Goal: Transaction & Acquisition: Subscribe to service/newsletter

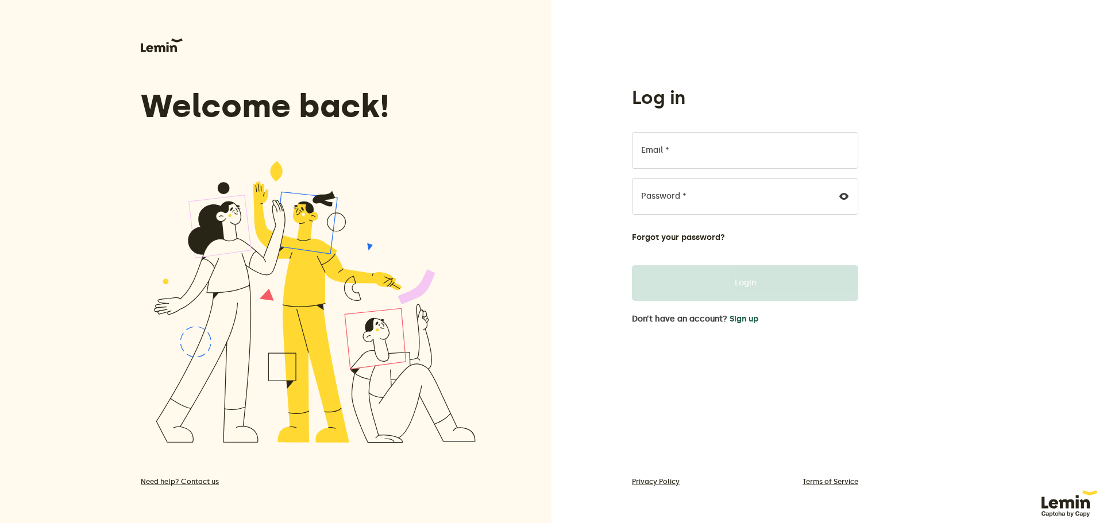
click at [742, 322] on button "Sign up" at bounding box center [744, 319] width 29 height 9
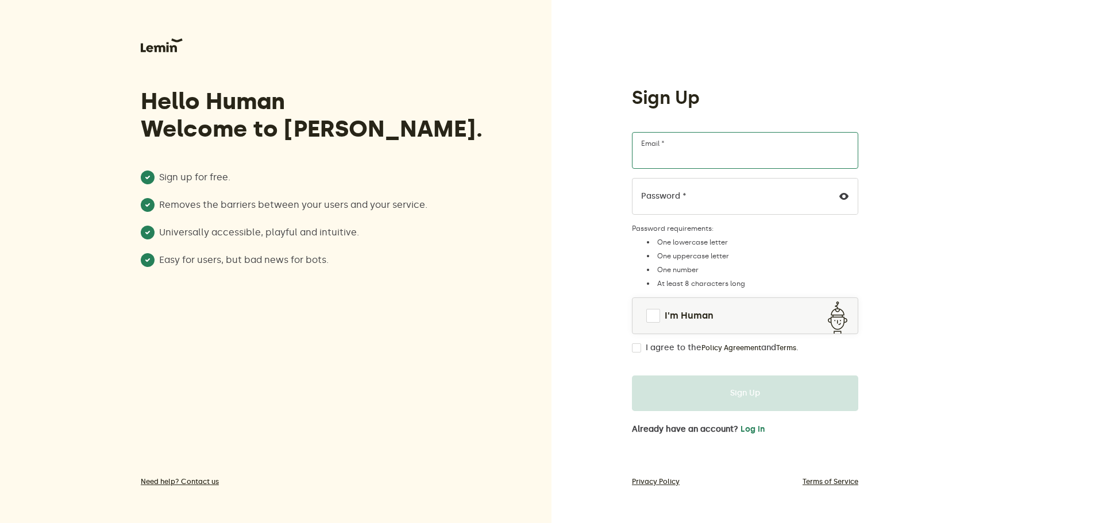
click at [714, 157] on input "Email *" at bounding box center [745, 150] width 226 height 37
paste input "[EMAIL_ADDRESS][PERSON_NAME][DOMAIN_NAME]"
type input "[EMAIL_ADDRESS][PERSON_NAME][DOMAIN_NAME]"
click at [847, 200] on icon at bounding box center [843, 196] width 9 height 9
click at [626, 205] on div "Sign Up jaxon.hansen@shopifyprofs.com Email * Password * Password requirements:…" at bounding box center [745, 260] width 245 height 348
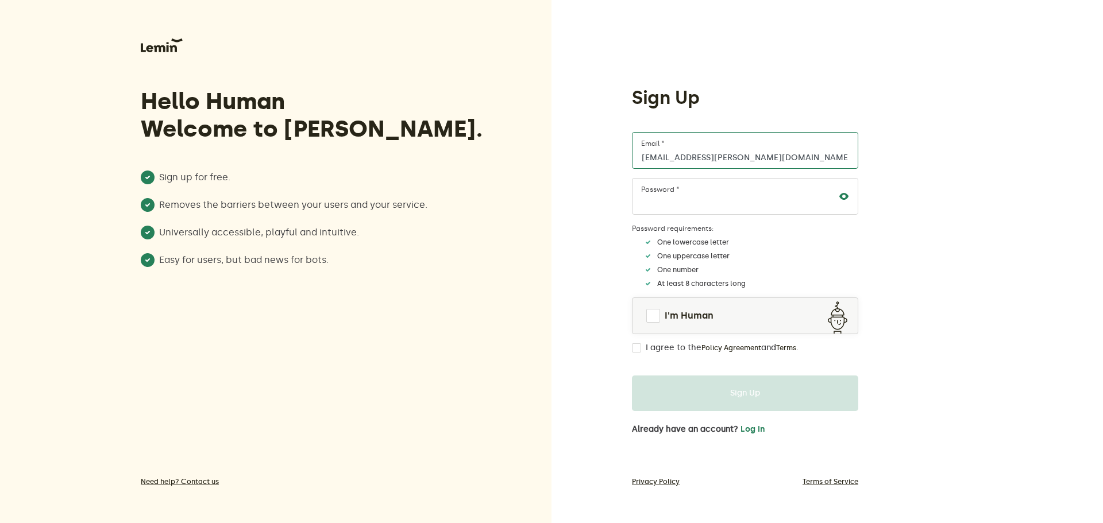
drag, startPoint x: 784, startPoint y: 160, endPoint x: 616, endPoint y: 160, distance: 167.8
click at [616, 160] on div "Sign Up jaxon.hansen@shopifyprofs.com Email * Password * Password requirements:…" at bounding box center [828, 261] width 552 height 523
click at [928, 266] on div "Sign Up jaxon.hansen@shopifyprofs.com Email * Password * Password requirements:…" at bounding box center [828, 261] width 552 height 523
click at [652, 319] on span at bounding box center [653, 316] width 14 height 14
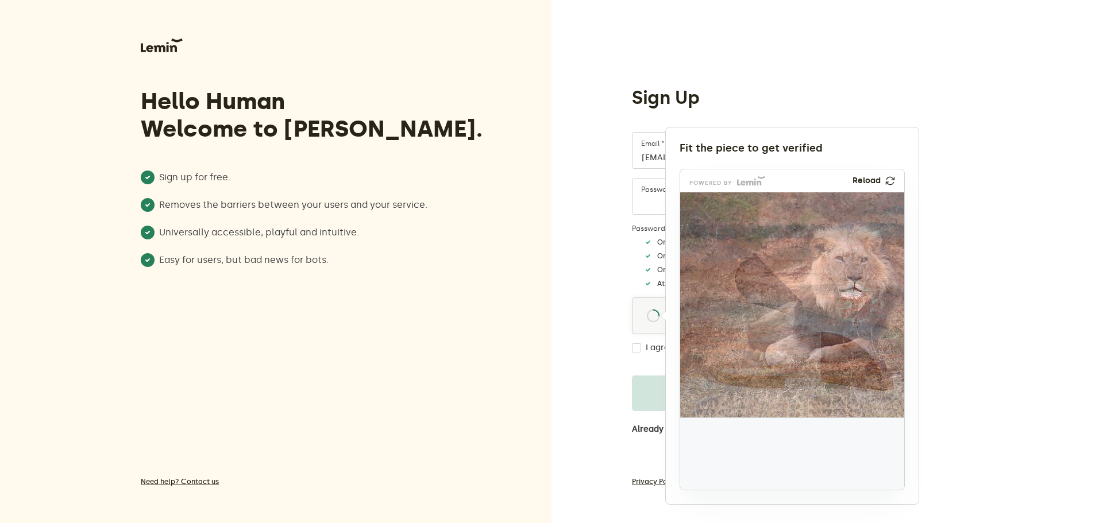
drag, startPoint x: 716, startPoint y: 455, endPoint x: 862, endPoint y: 306, distance: 208.4
click at [862, 306] on img at bounding box center [785, 381] width 372 height 225
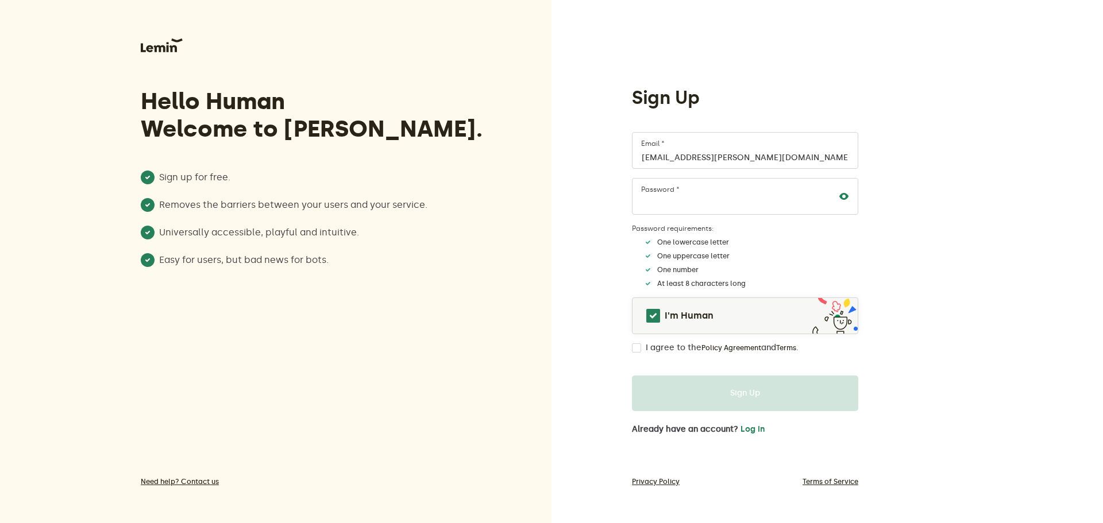
click at [637, 347] on input "I agree to the Policy Agreement and Terms ." at bounding box center [636, 348] width 9 height 9
checkbox input "true"
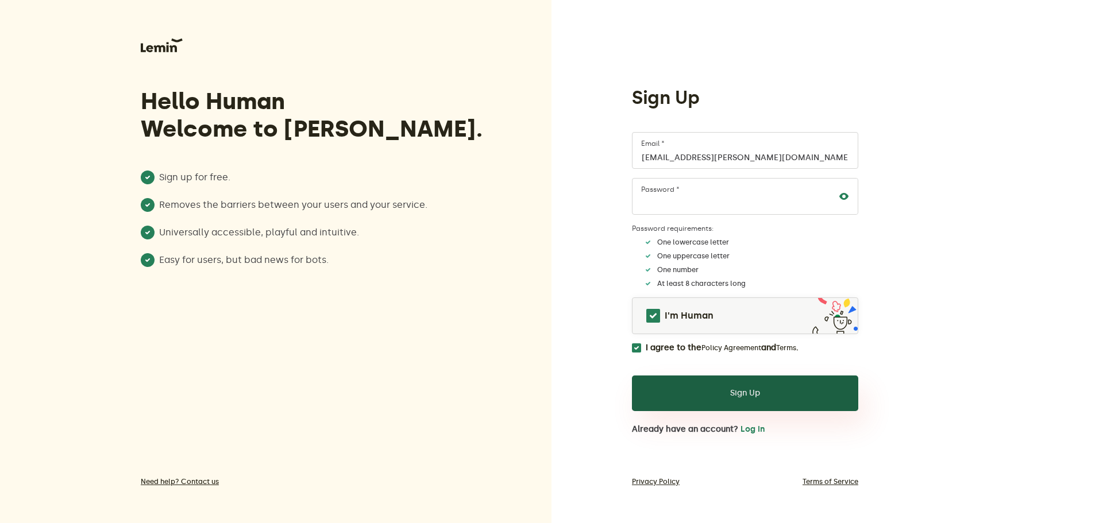
click at [767, 399] on button "Sign Up" at bounding box center [745, 394] width 226 height 36
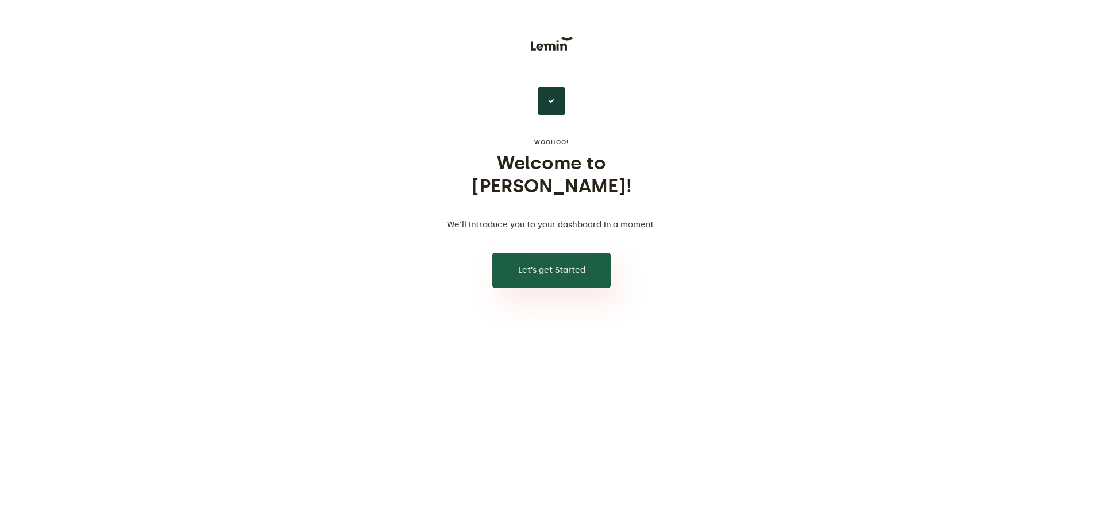
click at [562, 253] on button "Let’s get Started" at bounding box center [551, 271] width 118 height 36
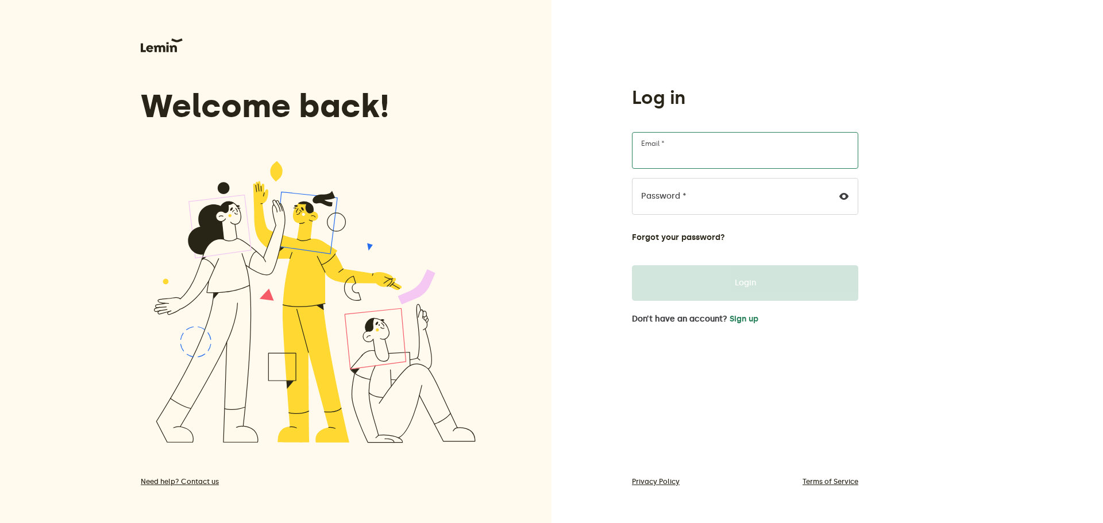
type input "[EMAIL_ADDRESS][PERSON_NAME][DOMAIN_NAME]"
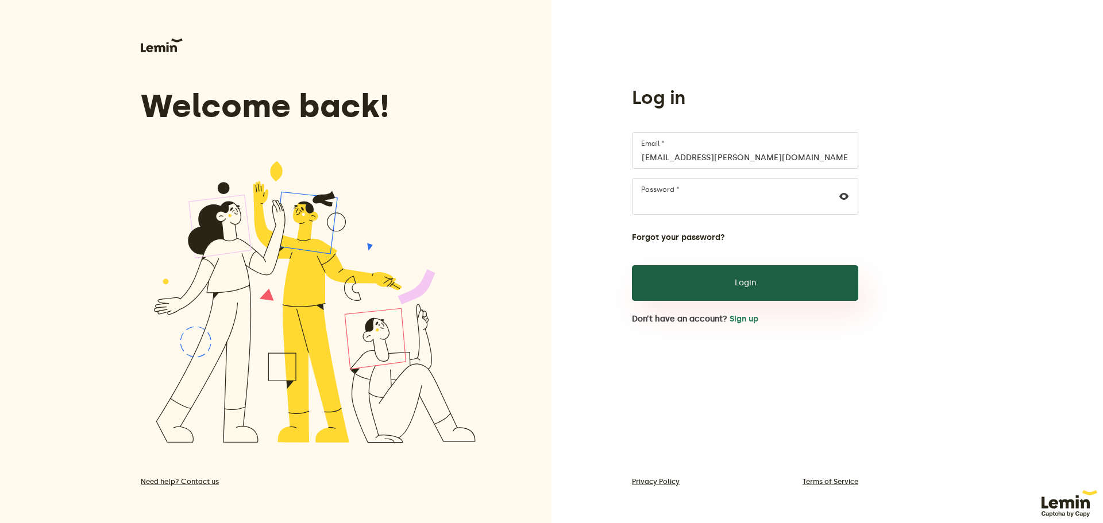
click at [730, 288] on button "Login" at bounding box center [745, 283] width 226 height 36
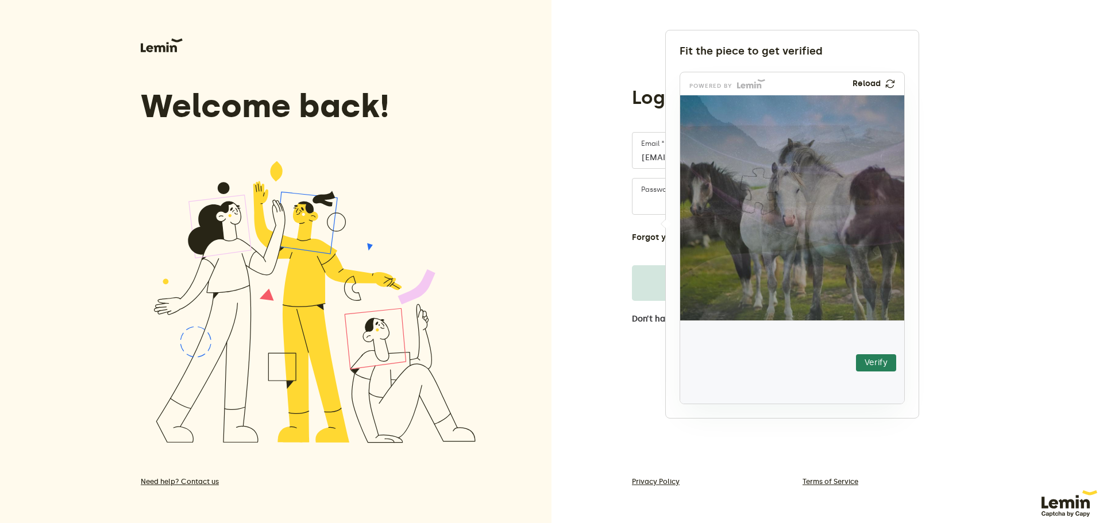
drag, startPoint x: 728, startPoint y: 361, endPoint x: 761, endPoint y: 200, distance: 163.7
click at [761, 200] on img at bounding box center [689, 261] width 394 height 225
click at [876, 363] on button "Verify" at bounding box center [876, 362] width 40 height 17
